Goal: Information Seeking & Learning: Learn about a topic

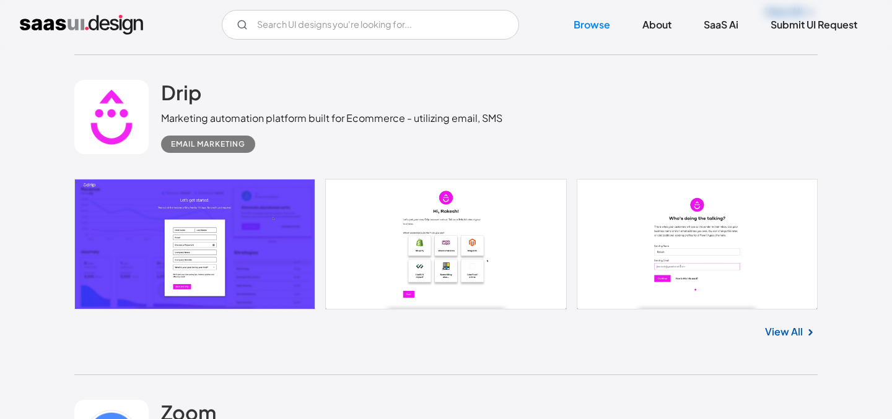
scroll to position [11200, 0]
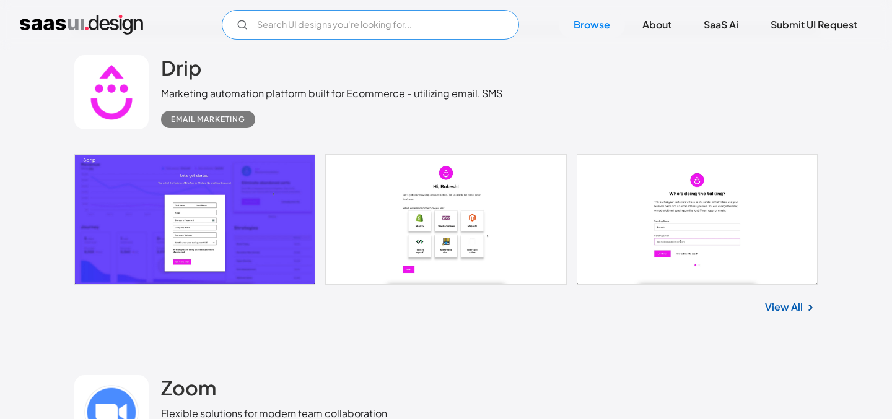
click at [330, 35] on input "Email Form" at bounding box center [370, 25] width 297 height 30
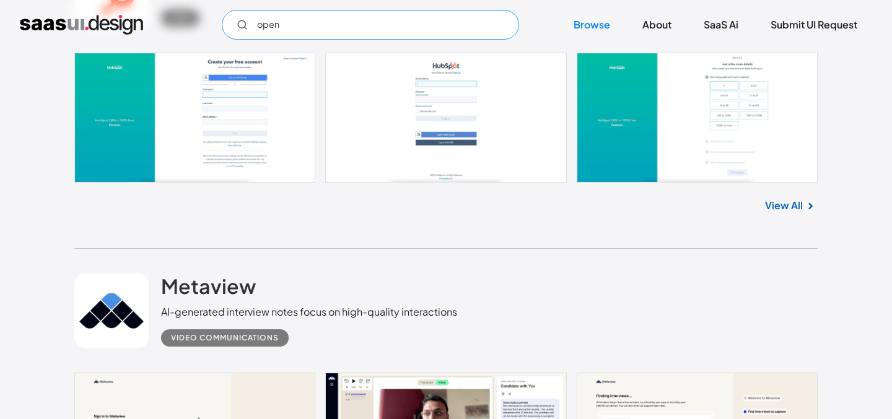
scroll to position [14276, 0]
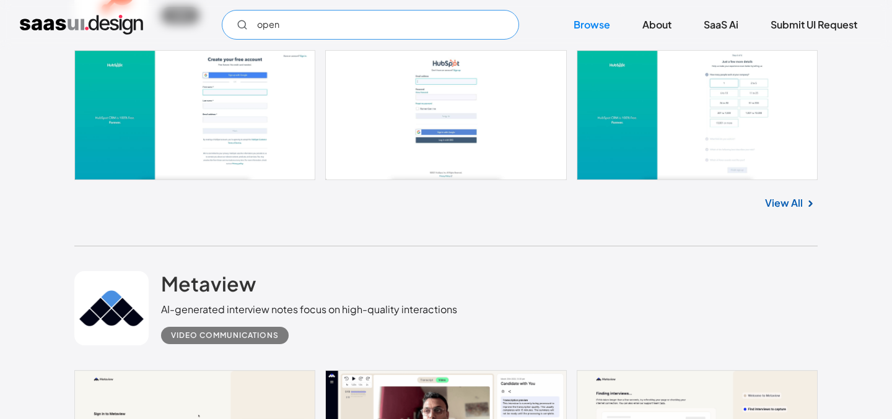
type input "open"
click at [796, 203] on link "View All" at bounding box center [784, 203] width 38 height 15
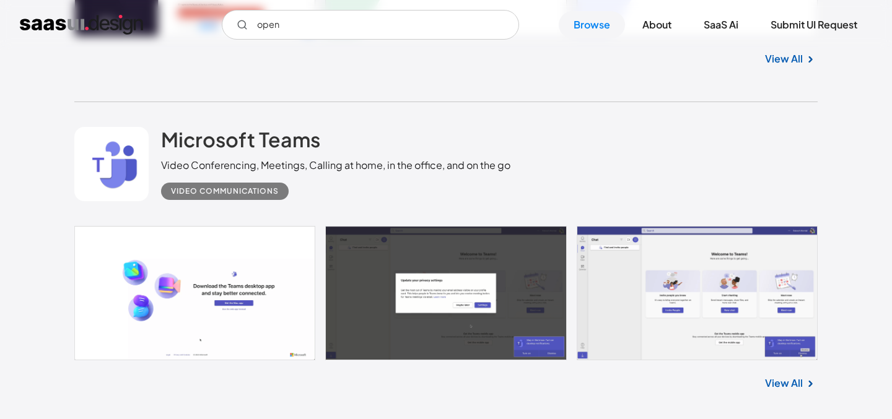
scroll to position [23876, 0]
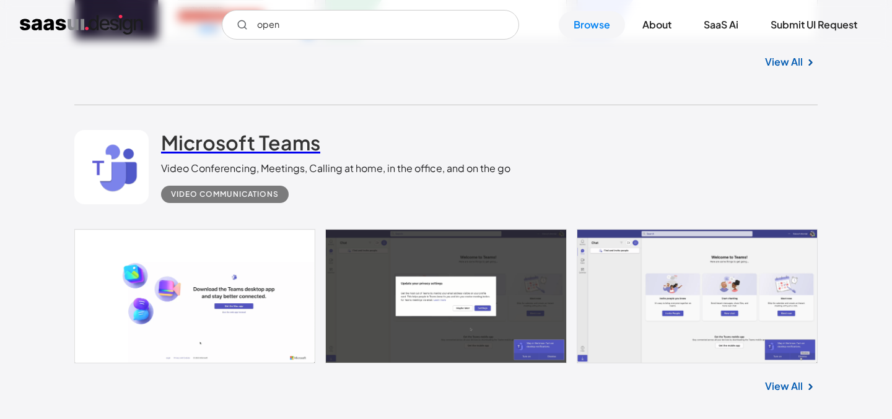
click at [212, 155] on h2 "Microsoft Teams" at bounding box center [240, 142] width 159 height 25
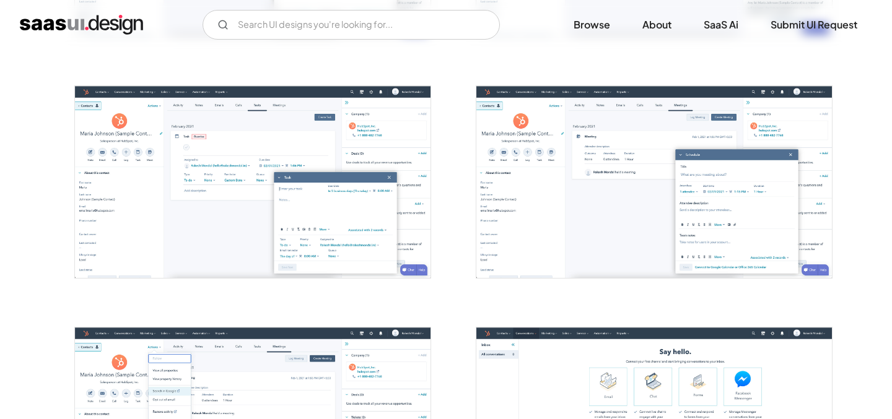
scroll to position [1723, 0]
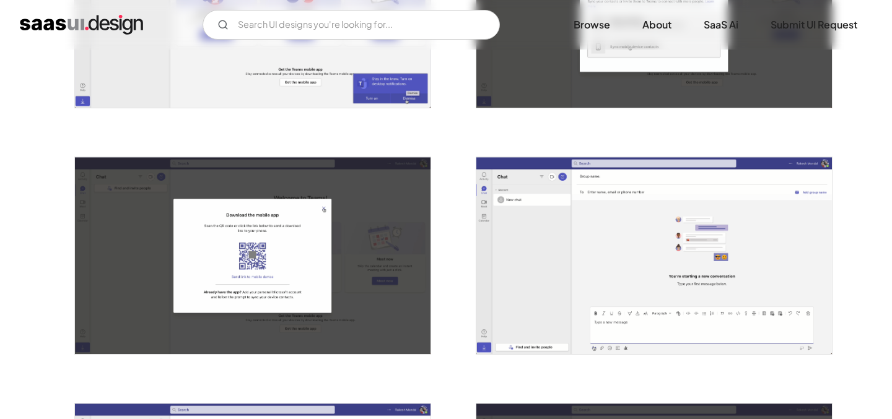
scroll to position [595, 0]
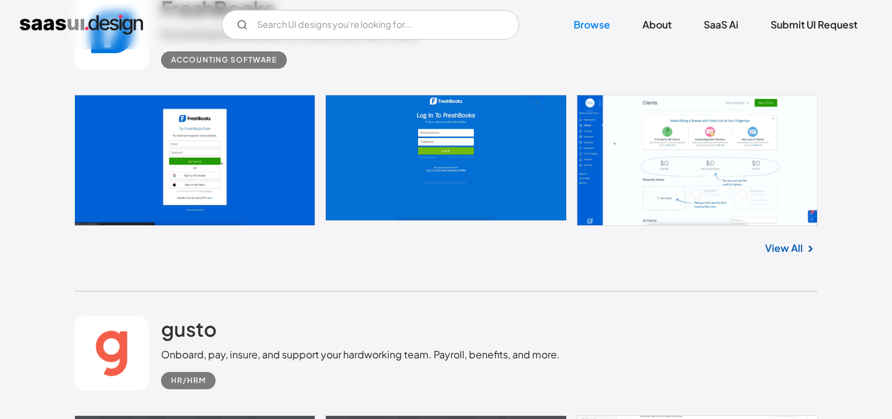
scroll to position [19727, 0]
